Goal: Transaction & Acquisition: Purchase product/service

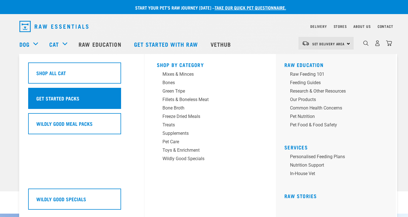
click at [59, 96] on h5 "Get Started Packs" at bounding box center [57, 98] width 43 height 7
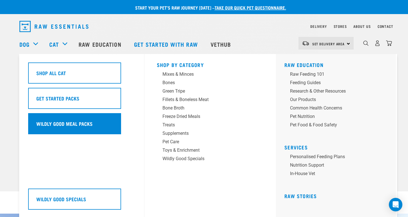
click at [68, 123] on div "Wildly Good Meal Packs" at bounding box center [74, 123] width 93 height 21
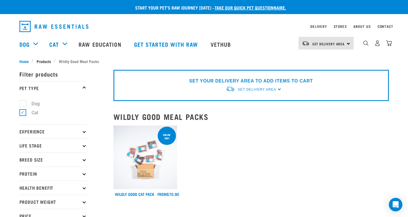
click at [47, 59] on span "Products" at bounding box center [44, 61] width 14 height 6
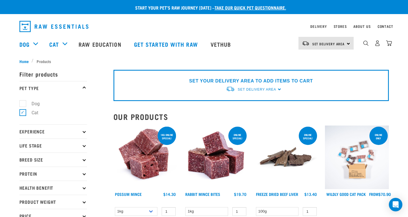
click at [80, 131] on p "Experience" at bounding box center [53, 131] width 68 height 14
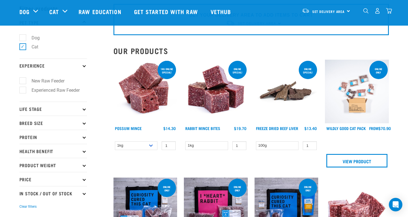
scroll to position [28, 0]
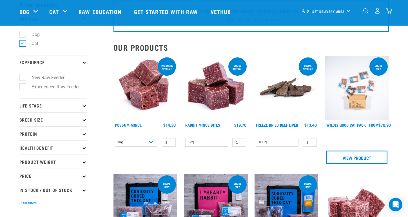
click at [78, 103] on p "Life Stage" at bounding box center [53, 105] width 68 height 14
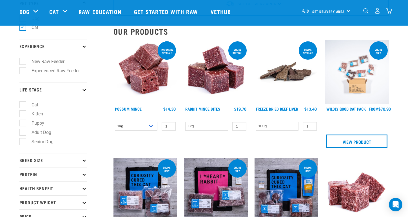
scroll to position [52, 0]
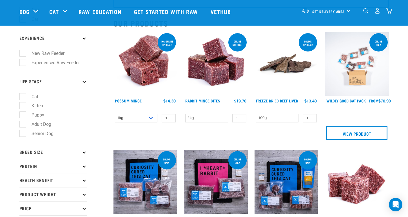
click at [80, 147] on p "Breed Size" at bounding box center [53, 152] width 68 height 14
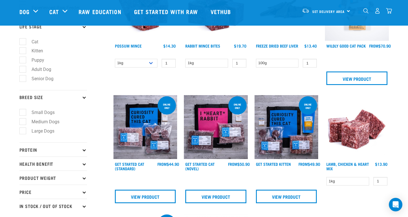
scroll to position [121, 0]
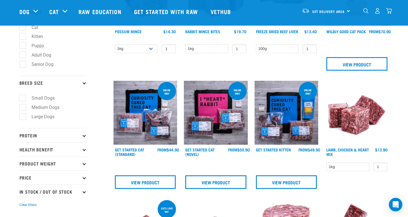
click at [77, 136] on p "Protein" at bounding box center [53, 135] width 68 height 14
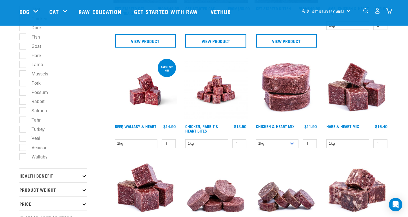
scroll to position [263, 0]
click at [80, 175] on p "Health Benefit" at bounding box center [53, 175] width 68 height 14
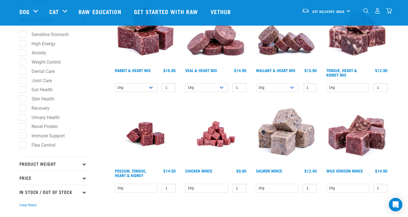
scroll to position [424, 0]
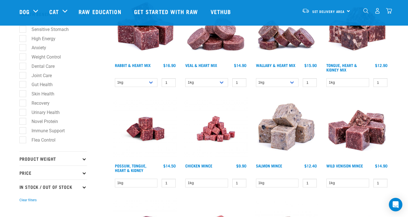
click at [79, 156] on p "Product Weight" at bounding box center [53, 158] width 68 height 14
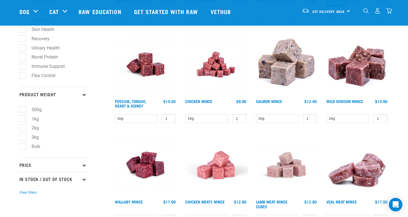
scroll to position [497, 0]
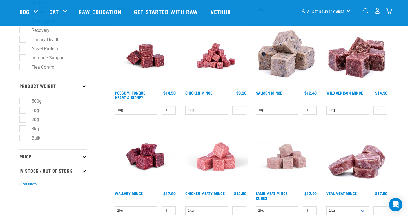
click at [82, 153] on p "Price" at bounding box center [53, 156] width 68 height 14
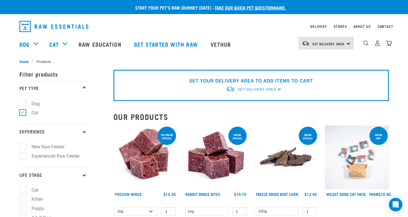
scroll to position [0, 0]
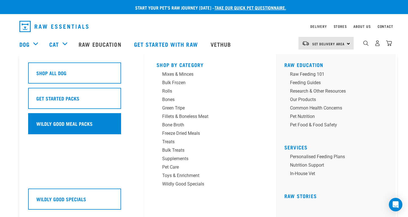
click at [57, 120] on h5 "Wildly Good Meal Packs" at bounding box center [64, 123] width 56 height 7
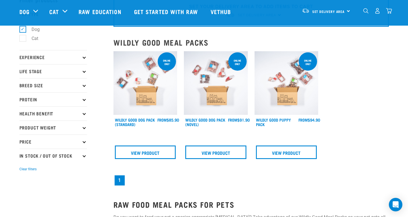
scroll to position [30, 0]
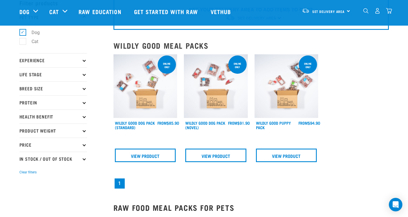
click at [162, 92] on img at bounding box center [145, 86] width 64 height 64
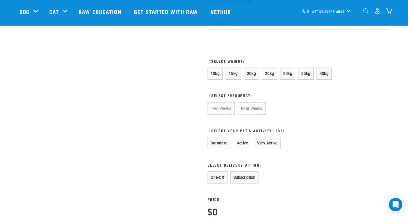
scroll to position [322, 0]
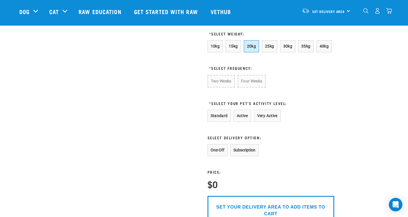
click at [251, 48] on span "20kg" at bounding box center [251, 46] width 9 height 5
click at [242, 87] on button "Four Weeks" at bounding box center [251, 81] width 28 height 12
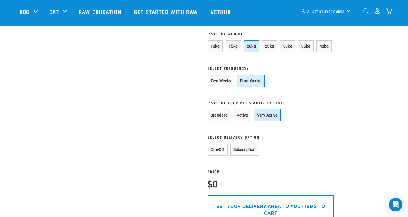
click at [272, 121] on button "Very Active" at bounding box center [267, 115] width 27 height 12
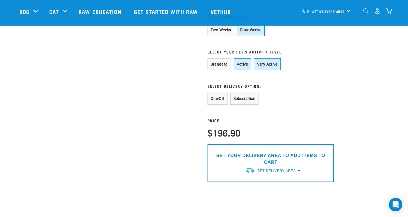
click at [248, 70] on button "Active" at bounding box center [241, 64] width 17 height 12
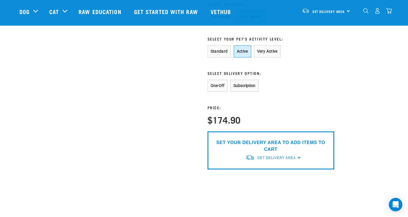
scroll to position [386, 0]
click at [222, 58] on button "Standard" at bounding box center [218, 52] width 23 height 12
click at [246, 58] on button "Active" at bounding box center [241, 52] width 17 height 12
click at [223, 58] on button "Standard" at bounding box center [218, 52] width 23 height 12
click at [250, 58] on button "Active" at bounding box center [241, 52] width 17 height 12
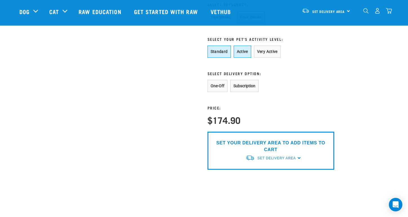
click at [219, 58] on button "Standard" at bounding box center [218, 52] width 23 height 12
click at [266, 58] on button "Very Active" at bounding box center [267, 52] width 27 height 12
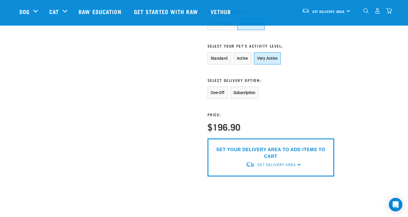
scroll to position [380, 0]
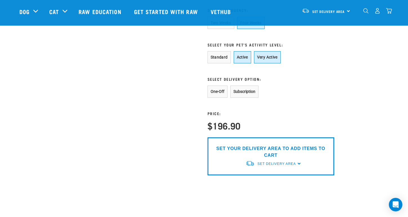
click at [248, 63] on button "Active" at bounding box center [241, 57] width 17 height 12
click at [217, 63] on button "Standard" at bounding box center [218, 57] width 23 height 12
click at [247, 63] on button "Active" at bounding box center [241, 57] width 17 height 12
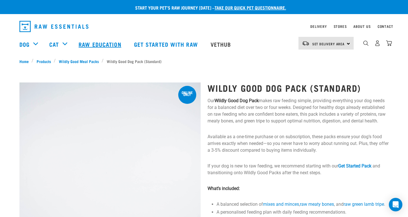
scroll to position [0, 0]
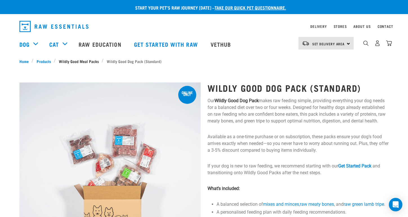
click at [83, 63] on link "Wildly Good Meal Packs" at bounding box center [79, 61] width 46 height 6
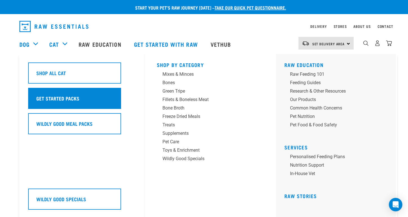
click at [61, 95] on h5 "Get Started Packs" at bounding box center [57, 98] width 43 height 7
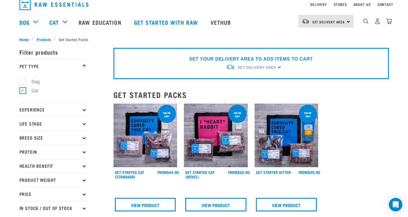
scroll to position [23, 0]
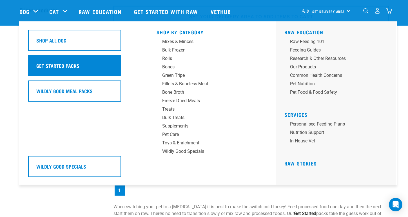
click at [56, 64] on h5 "Get Started Packs" at bounding box center [57, 65] width 43 height 7
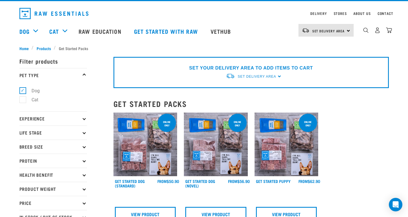
scroll to position [13, 0]
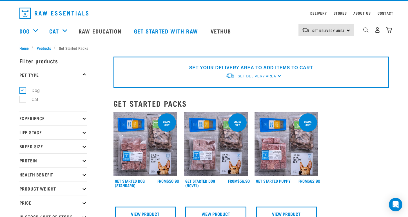
click at [136, 141] on img at bounding box center [145, 144] width 64 height 64
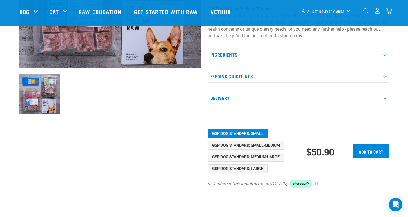
scroll to position [157, 0]
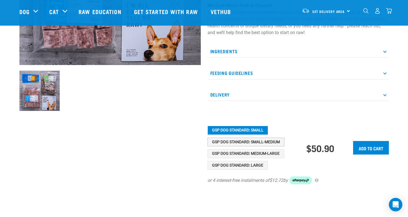
click at [255, 143] on button "GSP Dog Standard: Small-Medium" at bounding box center [245, 142] width 77 height 9
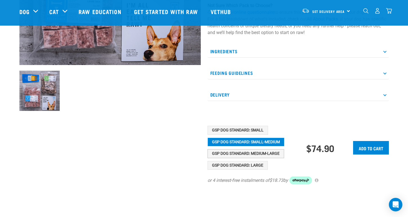
click at [255, 152] on button "GSP Dog Standard: Medium-Large" at bounding box center [245, 153] width 77 height 9
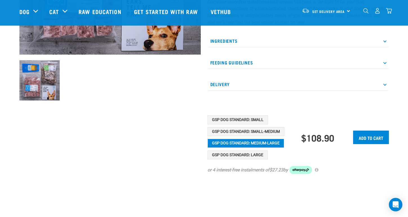
scroll to position [167, 0]
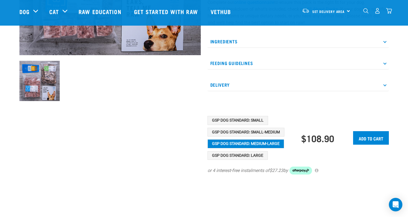
click at [328, 68] on p "Feeding Guidelines" at bounding box center [297, 63] width 181 height 13
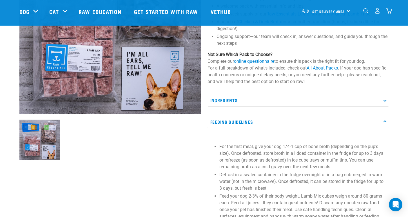
scroll to position [109, 0]
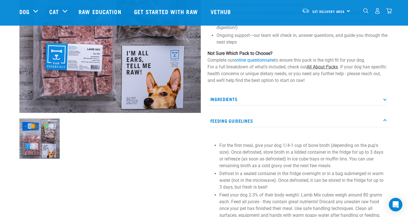
click at [318, 68] on link "All About Packs" at bounding box center [321, 66] width 31 height 5
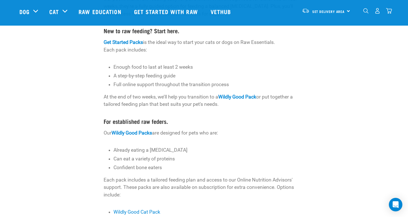
scroll to position [89, 0]
click at [147, 65] on p "Enough food to last at least 2 weeks" at bounding box center [208, 66] width 190 height 7
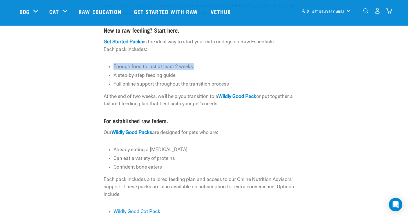
click at [147, 65] on p "Enough food to last at least 2 weeks" at bounding box center [208, 66] width 190 height 7
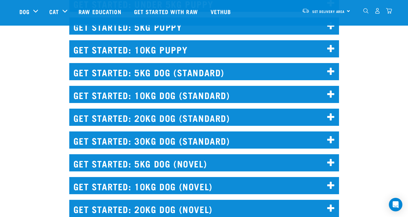
scroll to position [636, 0]
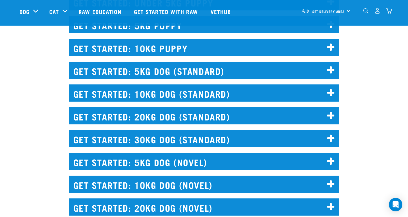
click at [166, 95] on h2 "GET STARTED: 10KG DOG (STANDARD)" at bounding box center [203, 92] width 269 height 17
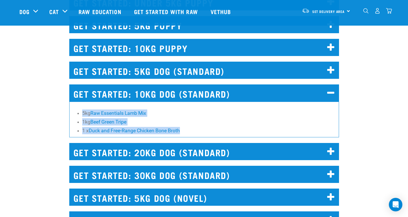
drag, startPoint x: 196, startPoint y: 133, endPoint x: 125, endPoint y: 105, distance: 76.1
click at [125, 105] on div "GET STARTED: 10KG DOG (STANDARD) 5kg Raw Essentials Lamb Mix 1kg Beef Green Tri…" at bounding box center [204, 110] width 276 height 66
click at [59, 126] on div "GET STARTED: 10KG DOG (STANDARD) 5kg Raw Essentials Lamb Mix 1kg Beef Green Tri…" at bounding box center [204, 110] width 414 height 66
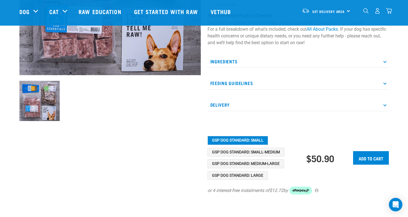
scroll to position [149, 0]
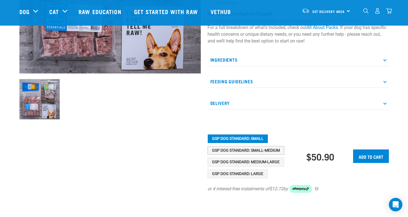
click at [214, 151] on button "GSP Dog Standard: Small-Medium" at bounding box center [245, 150] width 77 height 9
